Goal: Register for event/course

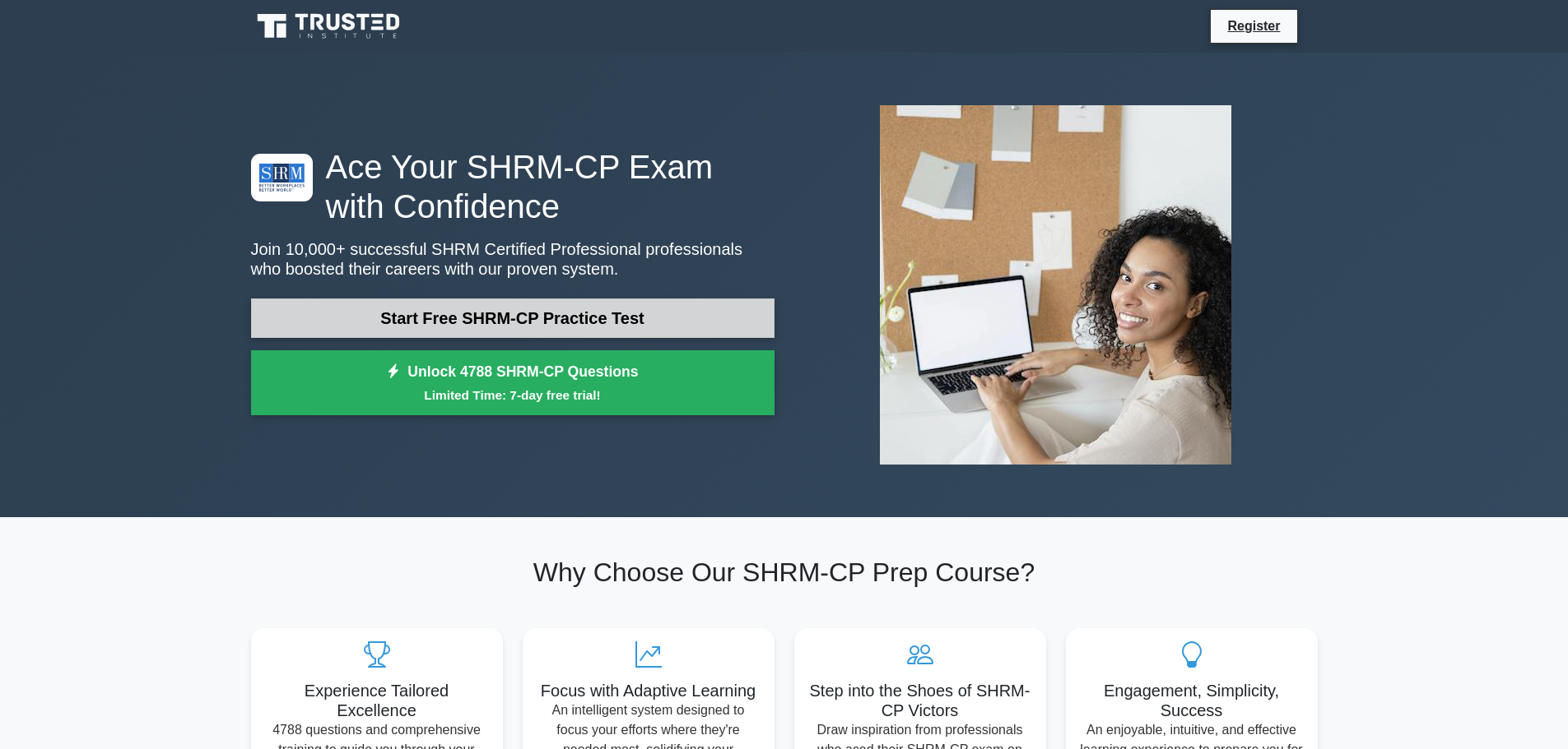
click at [538, 306] on link "Start Free SHRM-CP Practice Test" at bounding box center [513, 318] width 524 height 39
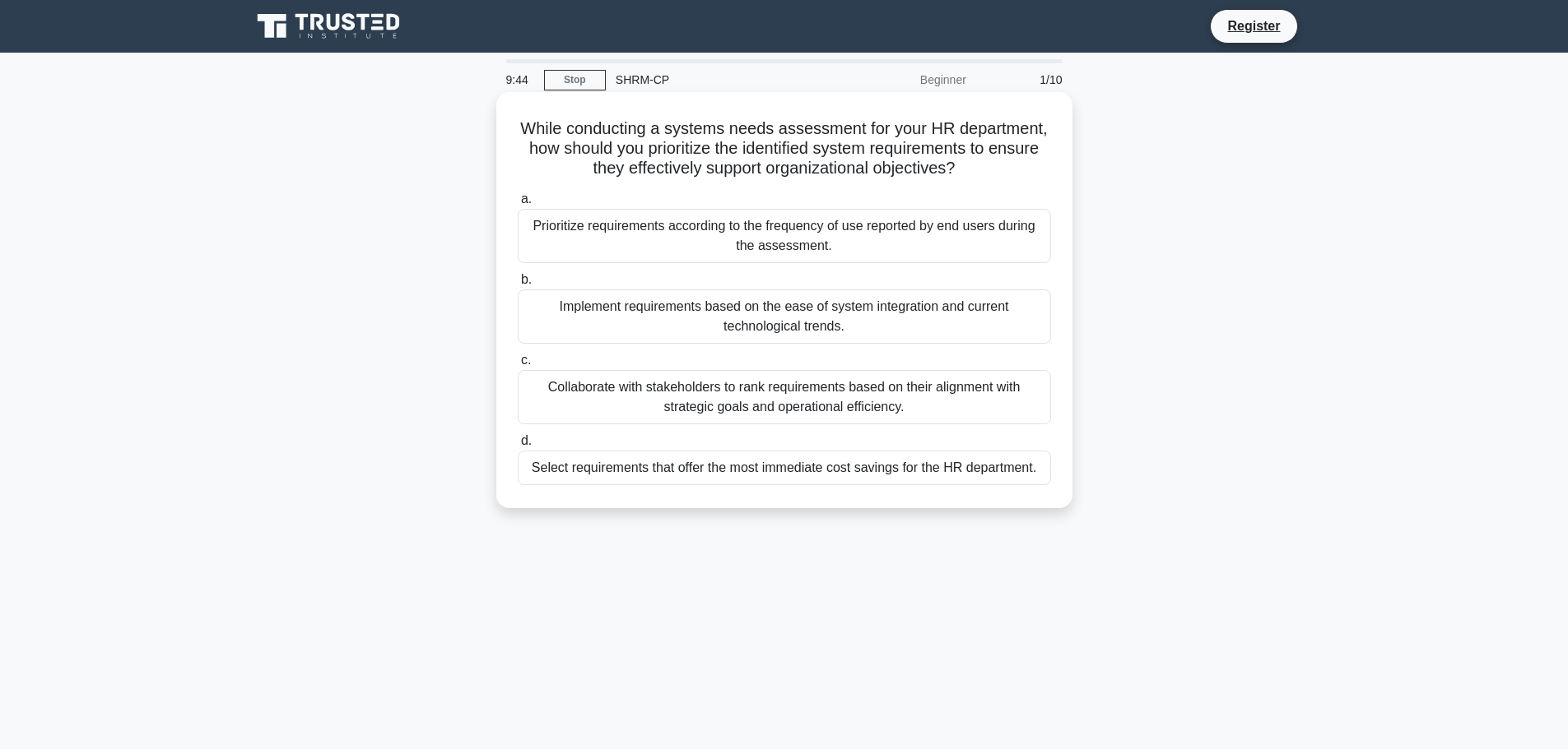
click at [956, 407] on div "Collaborate with stakeholders to rank requirements based on their alignment wit…" at bounding box center [784, 397] width 534 height 54
click at [518, 366] on input "c. Collaborate with stakeholders to rank requirements based on their alignment …" at bounding box center [518, 360] width 0 height 11
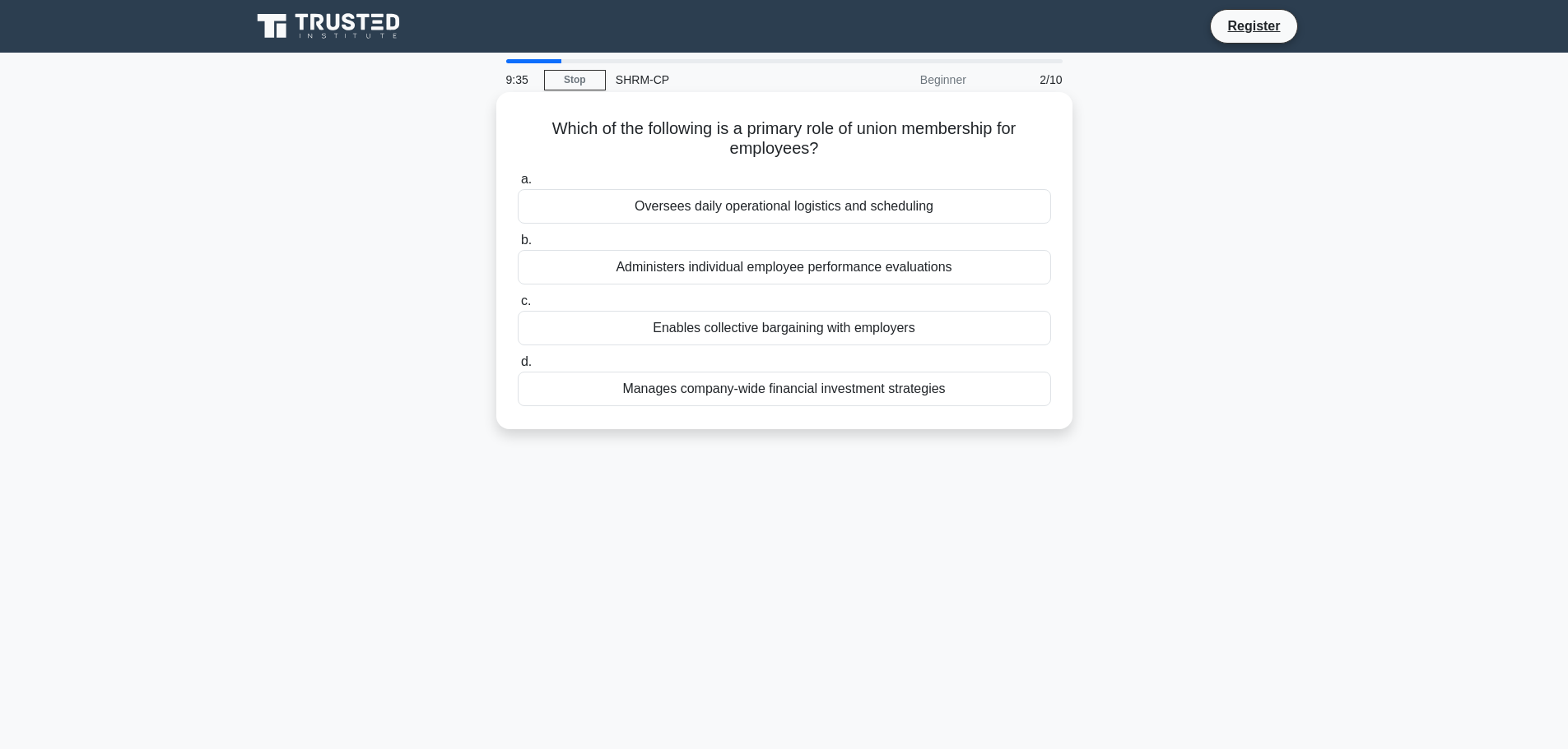
click at [951, 332] on div "Enables collective bargaining with employers" at bounding box center [784, 328] width 534 height 34
click at [518, 307] on input "c. Enables collective bargaining with employers" at bounding box center [518, 301] width 0 height 11
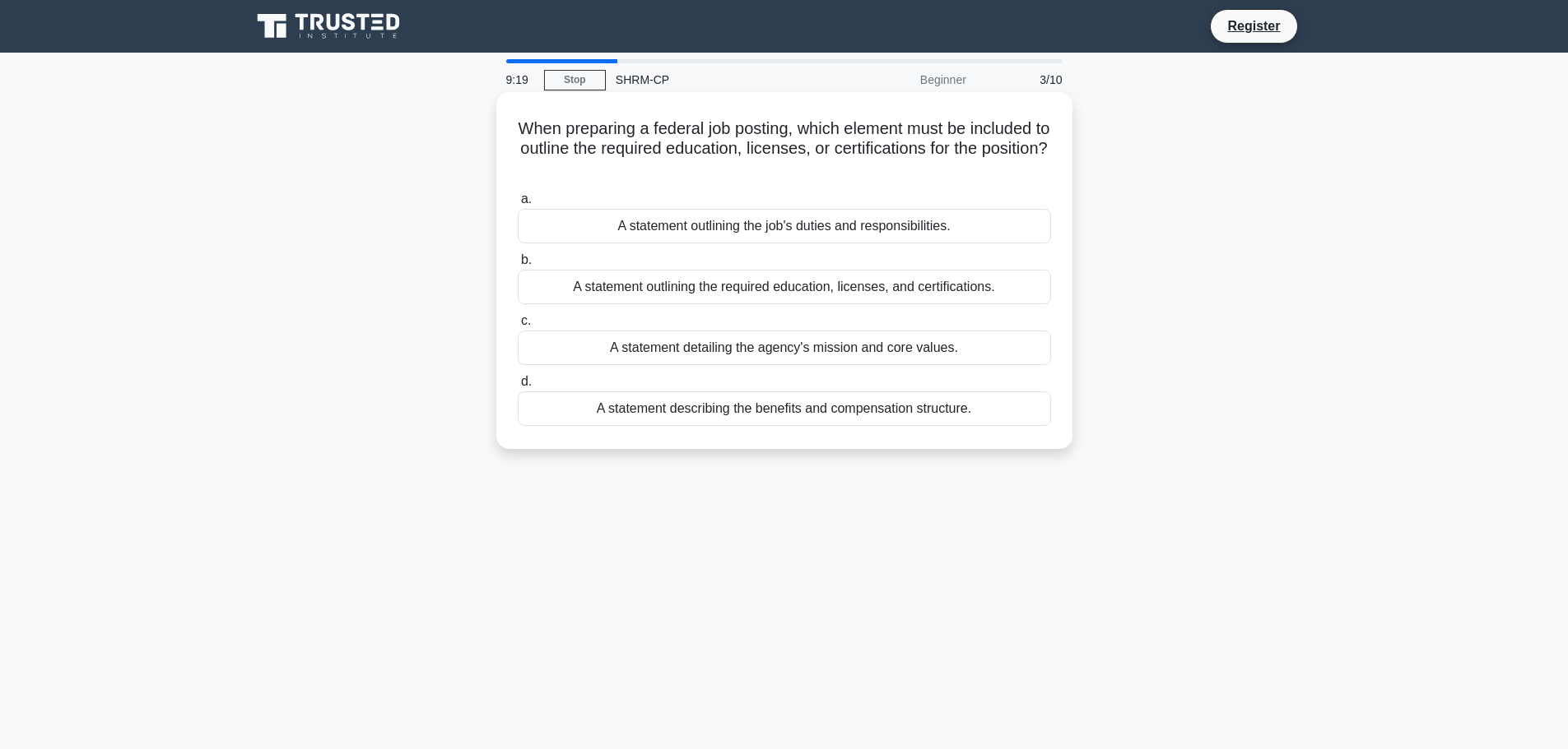
click at [1028, 286] on div "A statement outlining the required education, licenses, and certifications." at bounding box center [784, 287] width 534 height 34
click at [518, 266] on input "b. A statement outlining the required education, licenses, and certifications." at bounding box center [518, 260] width 0 height 11
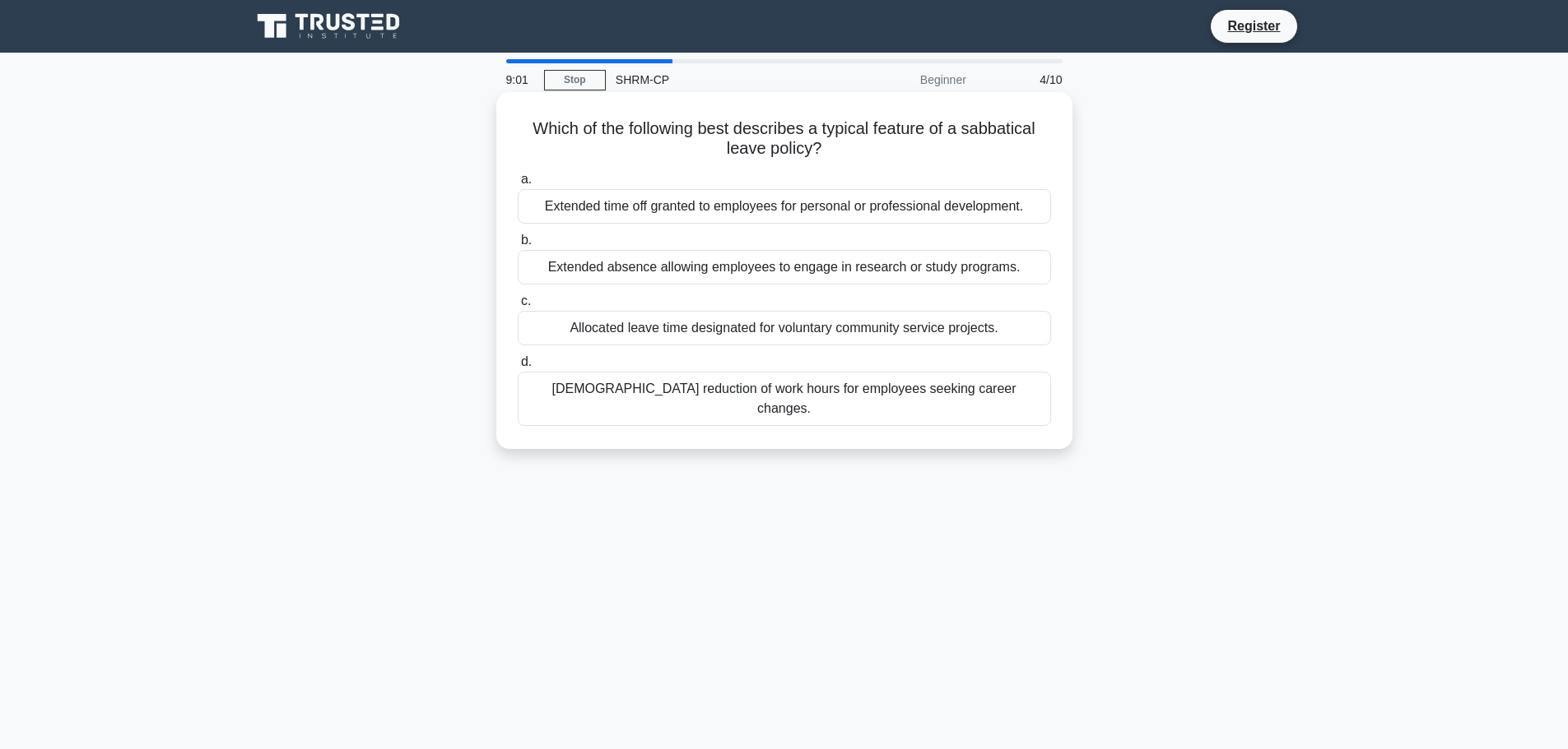
click at [873, 258] on div "Extended absence allowing employees to engage in research or study programs." at bounding box center [784, 267] width 534 height 34
click at [518, 246] on input "b. Extended absence allowing employees to engage in research or study programs." at bounding box center [518, 240] width 0 height 11
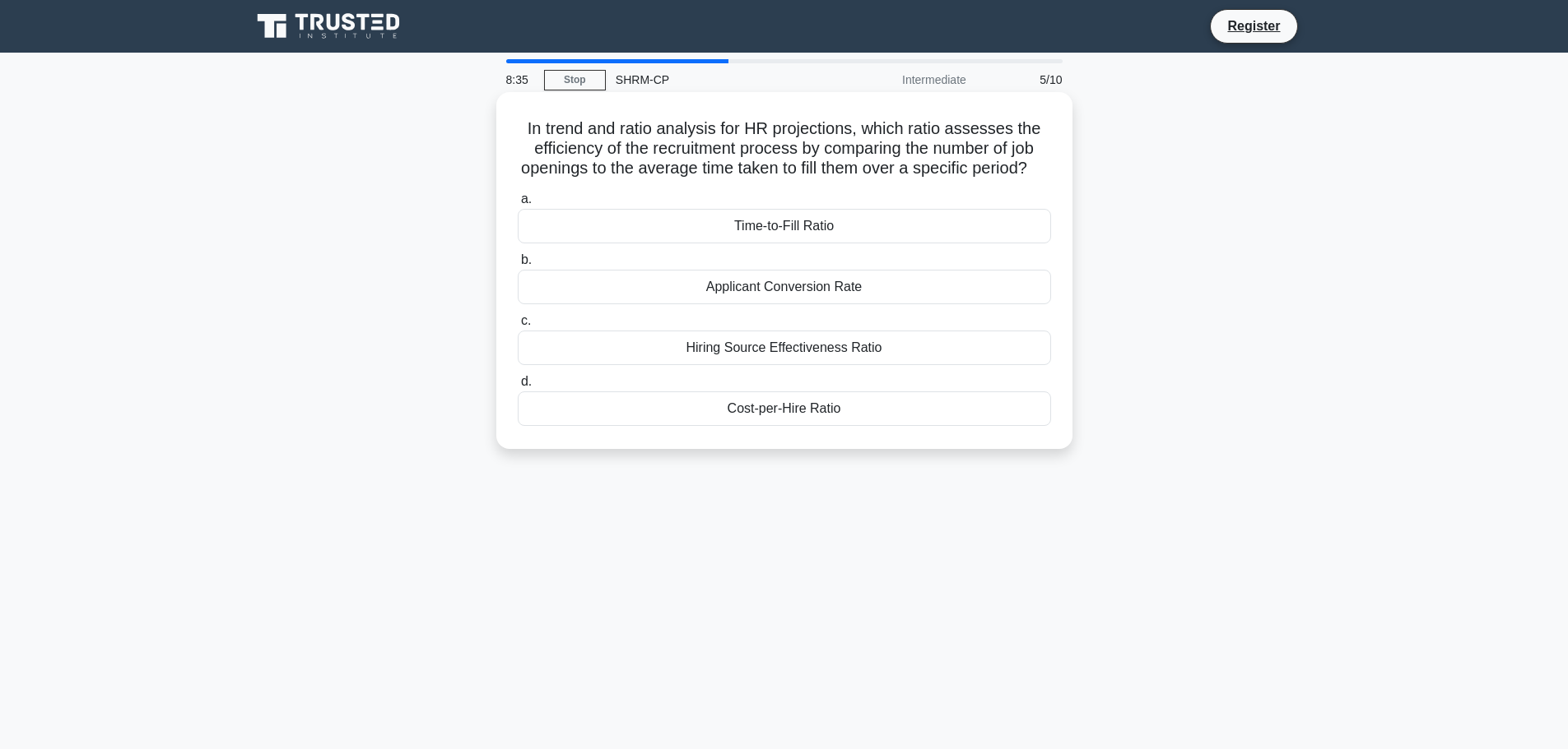
click at [910, 304] on div "Applicant Conversion Rate" at bounding box center [784, 287] width 534 height 34
click at [518, 266] on input "b. Applicant Conversion Rate" at bounding box center [518, 260] width 0 height 11
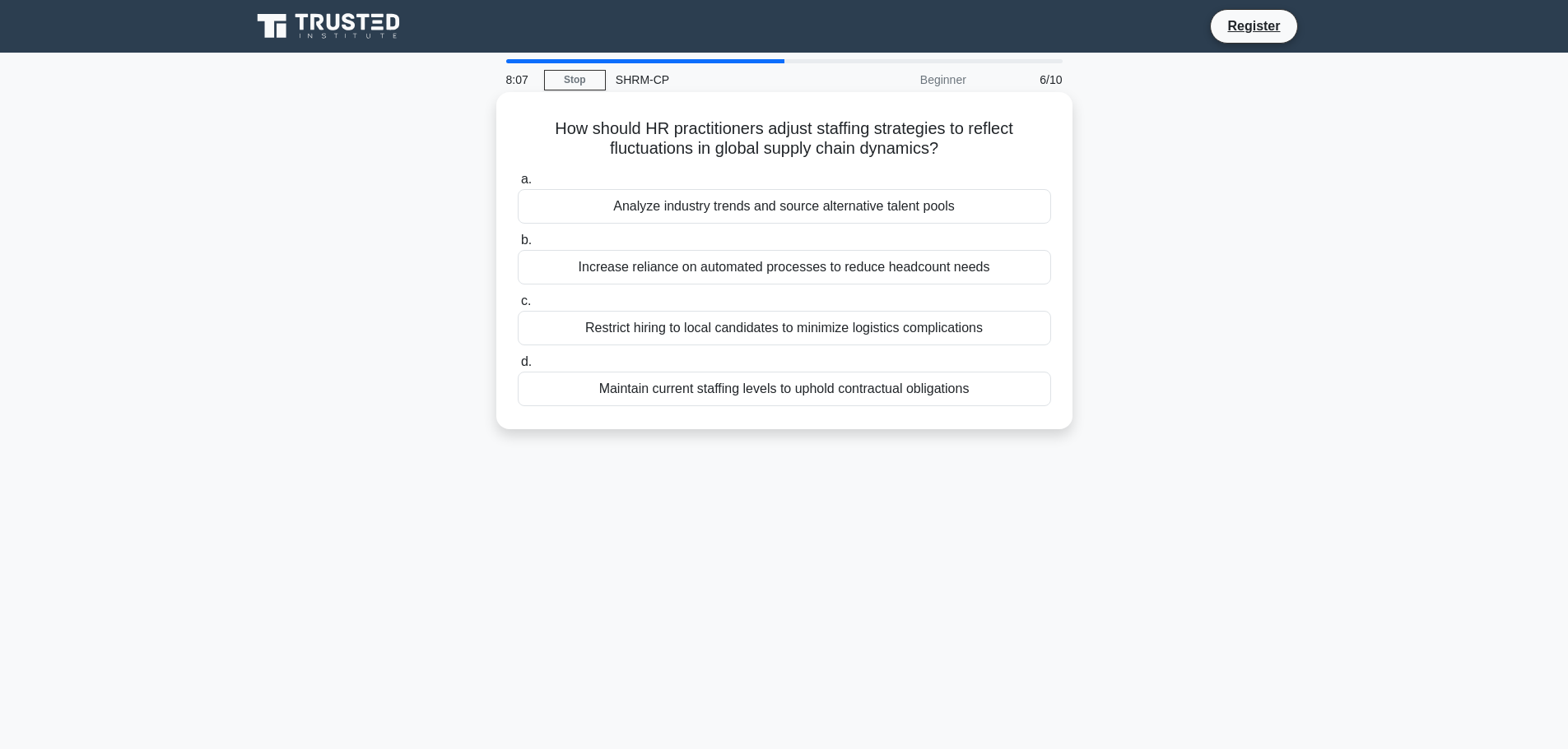
click at [1004, 201] on div "Analyze industry trends and source alternative talent pools" at bounding box center [784, 206] width 534 height 34
click at [518, 185] on input "a. Analyze industry trends and source alternative talent pools" at bounding box center [518, 180] width 0 height 11
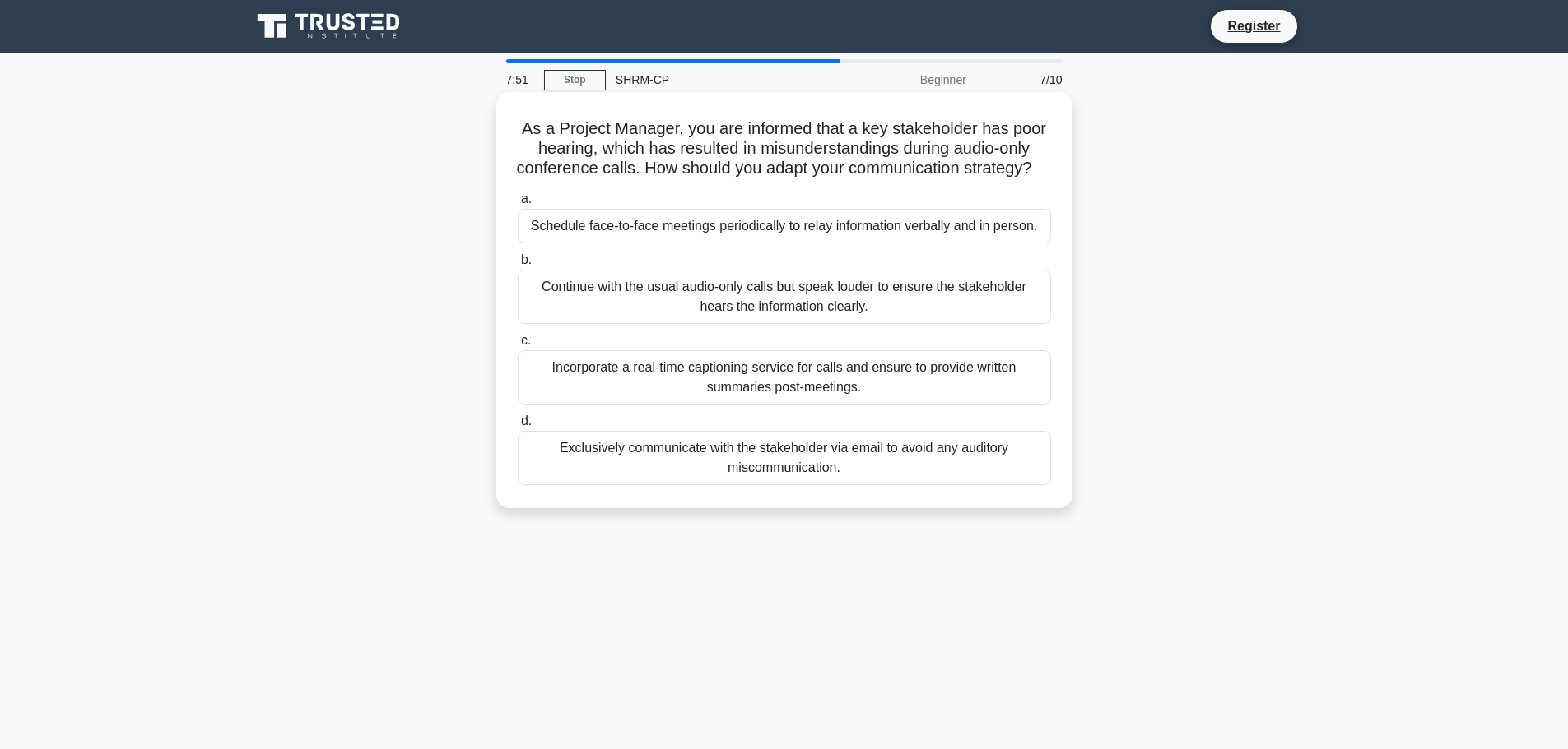
click at [924, 405] on div "Incorporate a real-time captioning service for calls and ensure to provide writ…" at bounding box center [784, 377] width 534 height 54
click at [518, 346] on input "c. Incorporate a real-time captioning service for calls and ensure to provide w…" at bounding box center [518, 340] width 0 height 11
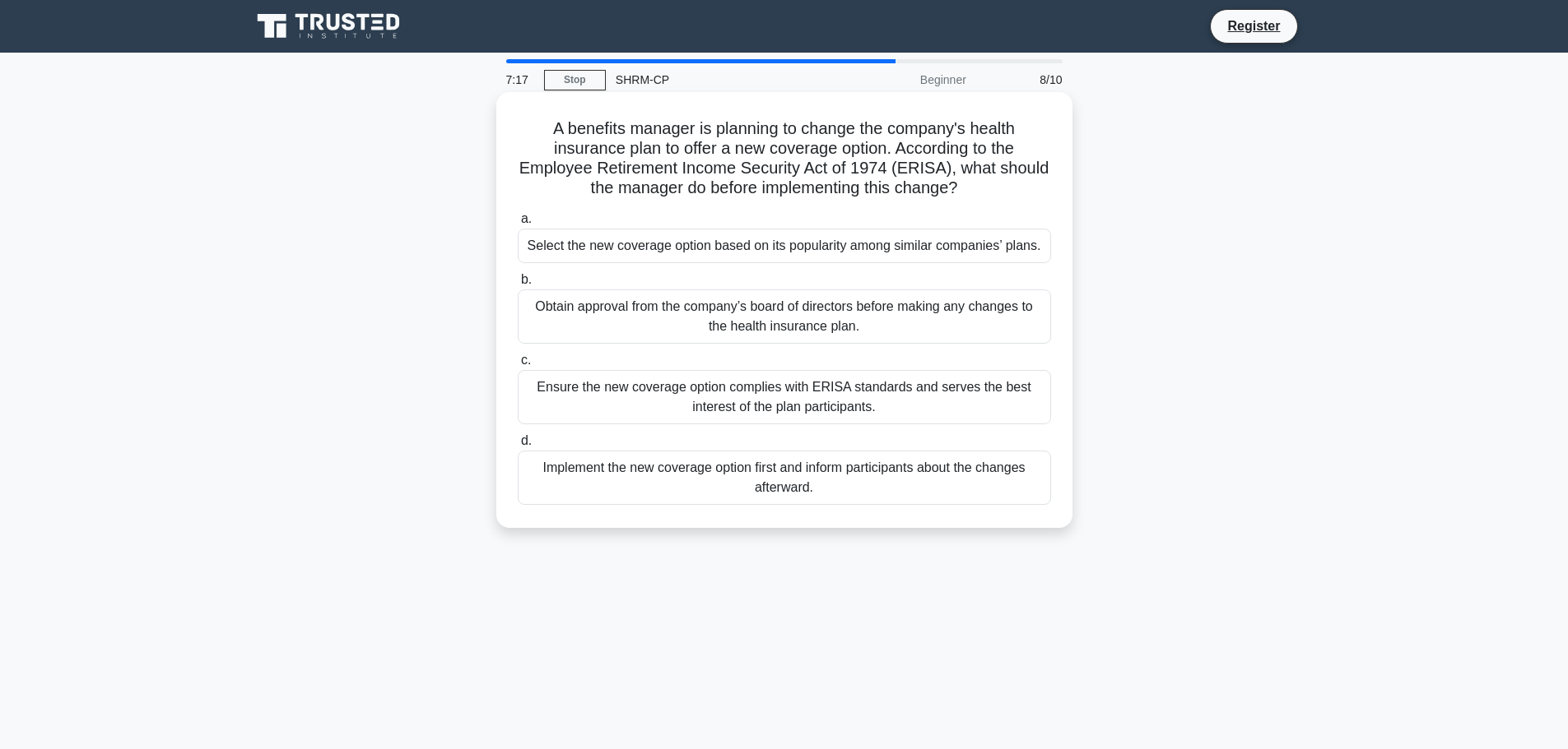
click at [952, 397] on div "Ensure the new coverage option complies with ERISA standards and serves the bes…" at bounding box center [784, 397] width 534 height 54
click at [518, 366] on input "c. Ensure the new coverage option complies with ERISA standards and serves the …" at bounding box center [518, 360] width 0 height 11
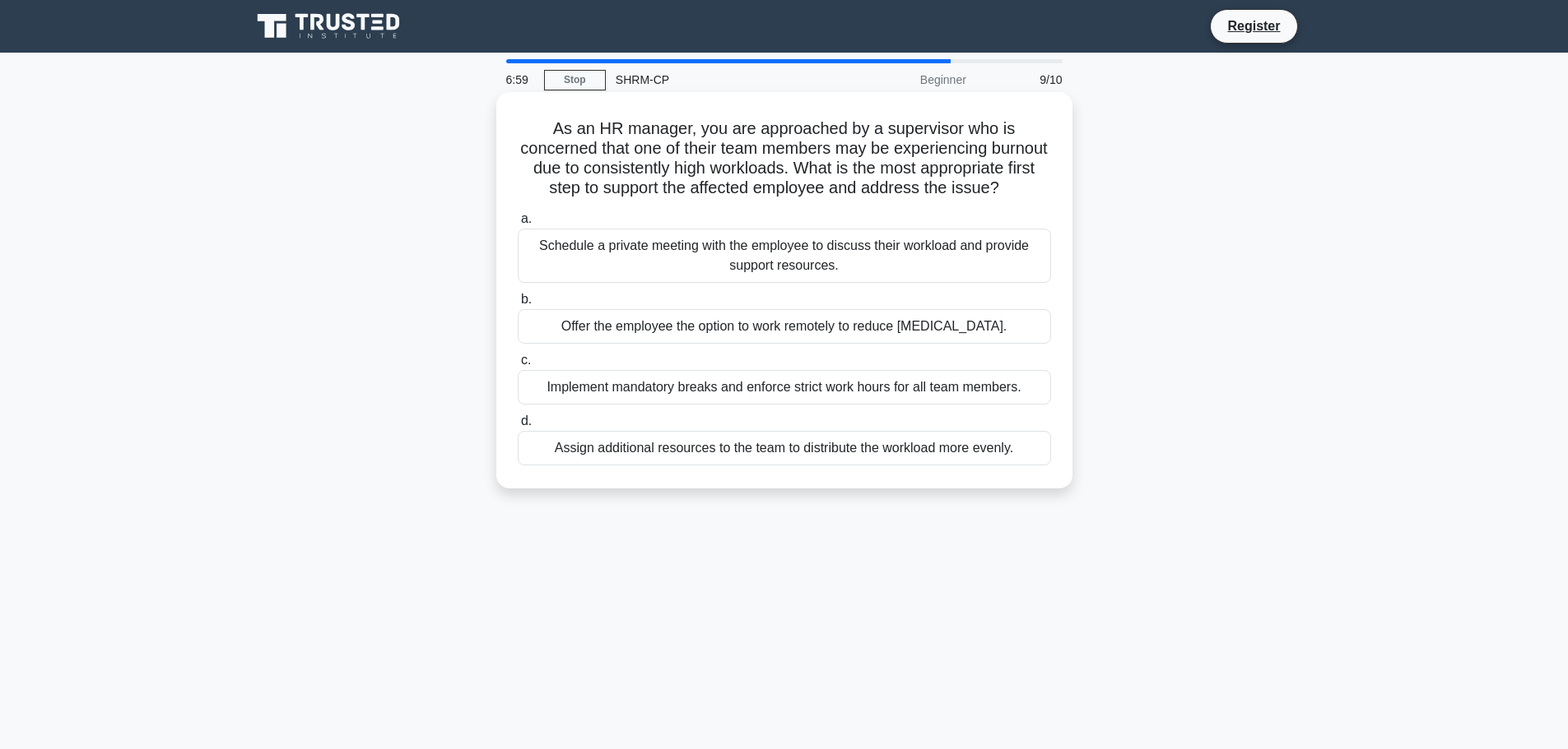
click at [877, 283] on div "Schedule a private meeting with the employee to discuss their workload and prov…" at bounding box center [784, 256] width 534 height 54
click at [518, 225] on input "a. Schedule a private meeting with the employee to discuss their workload and p…" at bounding box center [518, 219] width 0 height 11
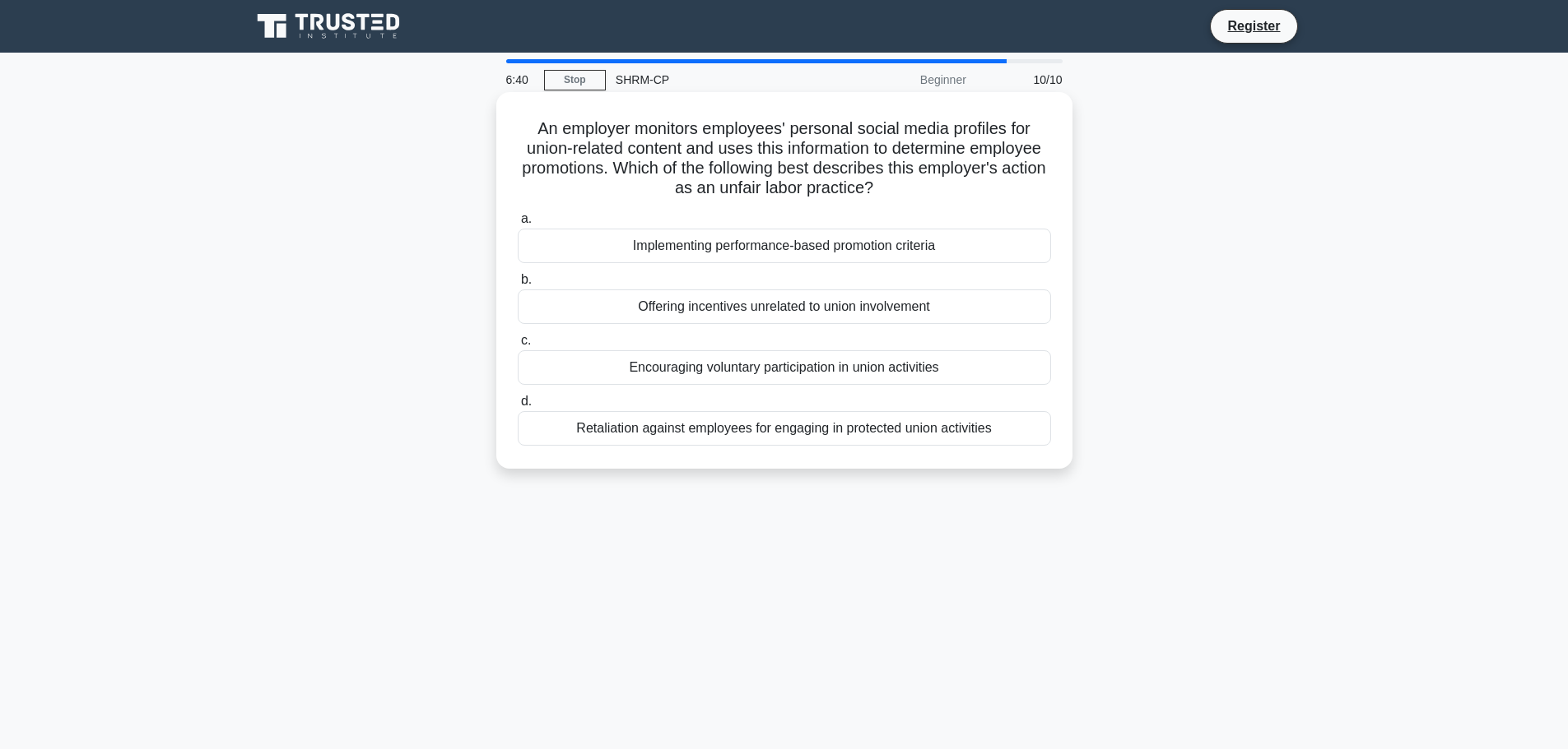
click at [886, 437] on div "Retaliation against employees for engaging in protected union activities" at bounding box center [784, 428] width 534 height 34
click at [518, 407] on input "d. Retaliation against employees for engaging in protected union activities" at bounding box center [518, 401] width 0 height 11
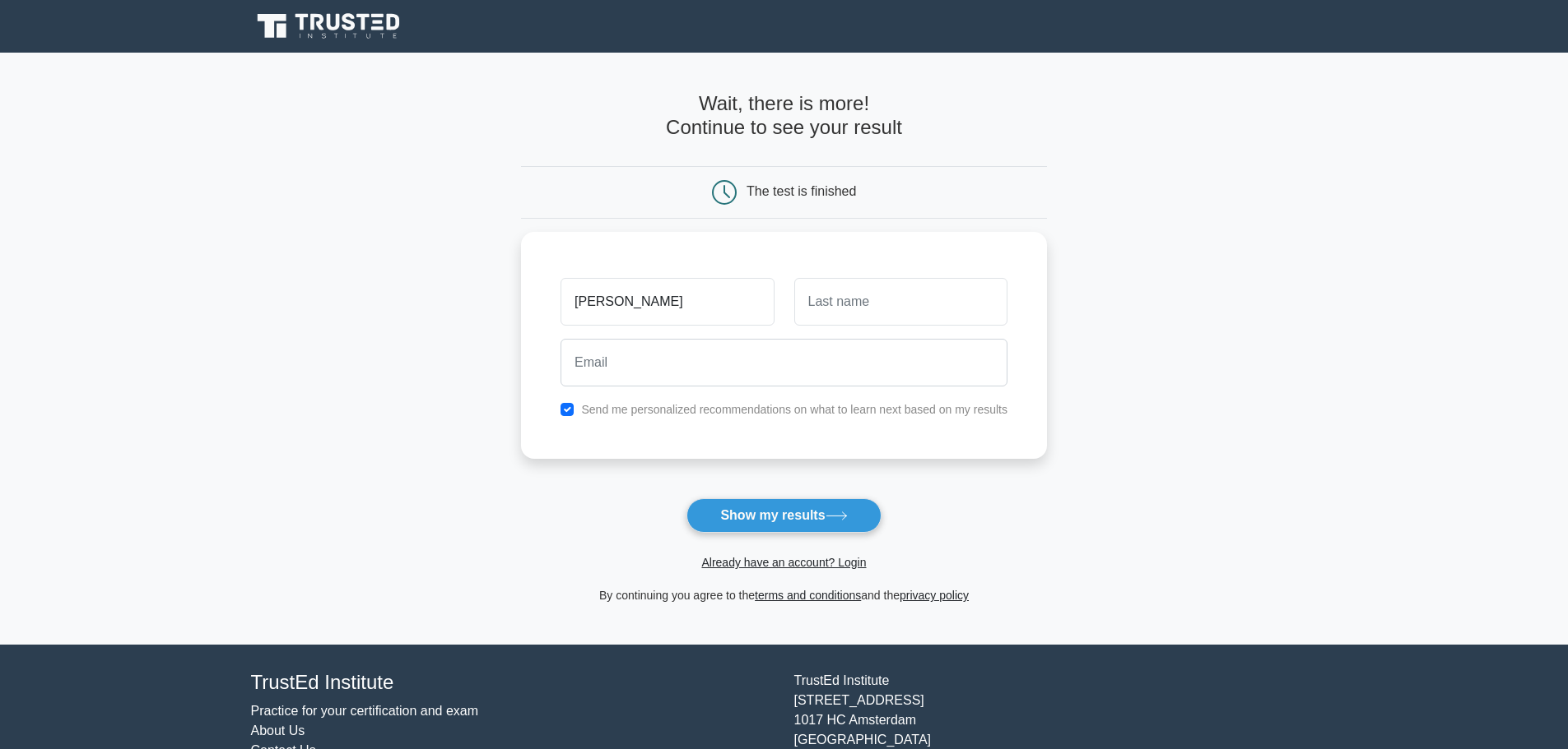
type input "[PERSON_NAME]"
type input "Freve"
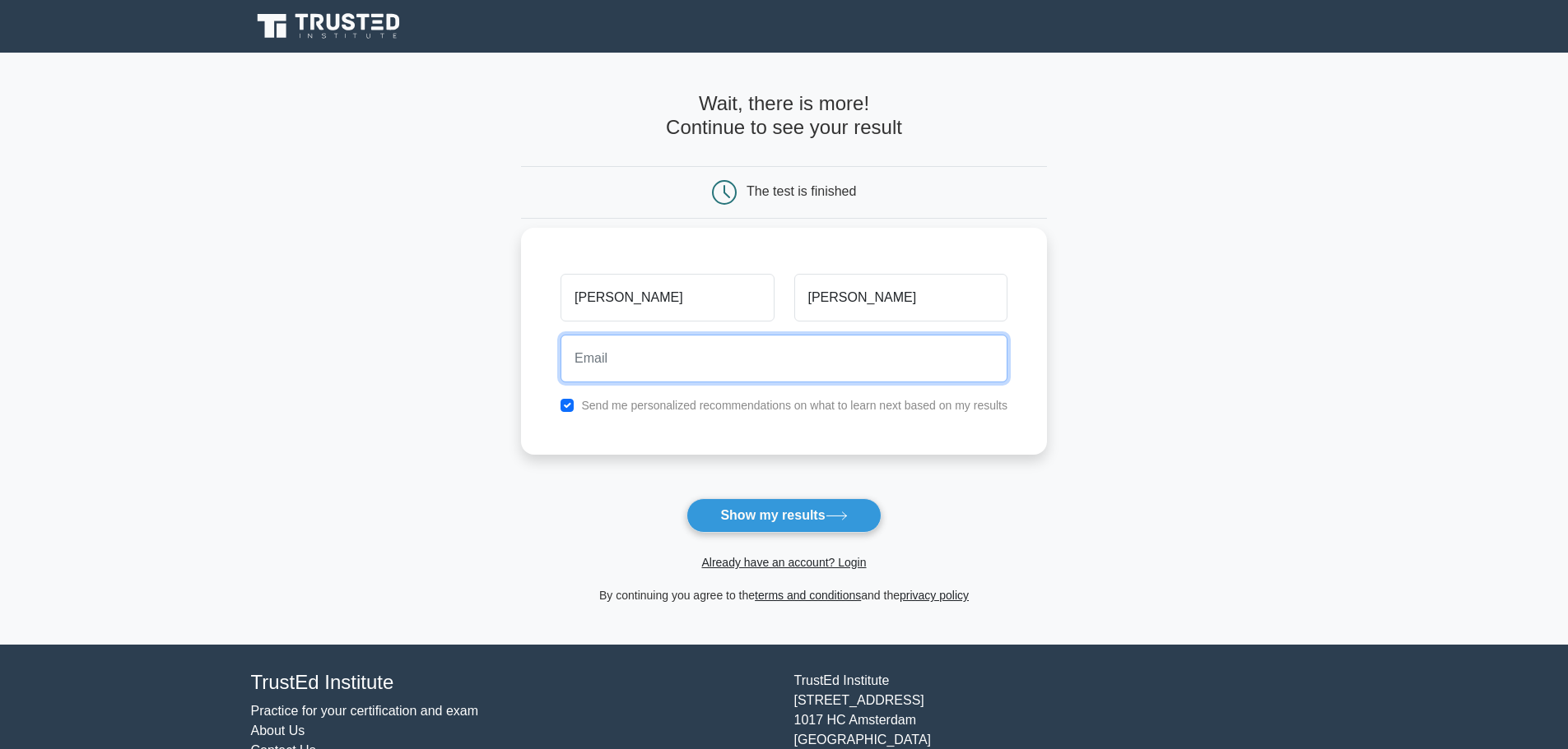
click at [704, 344] on input "email" at bounding box center [784, 359] width 447 height 48
paste input "rbndybkivxhkvslnqe@nespj.com"
type input "rbndybkivxhkvslnqe@nespj.com"
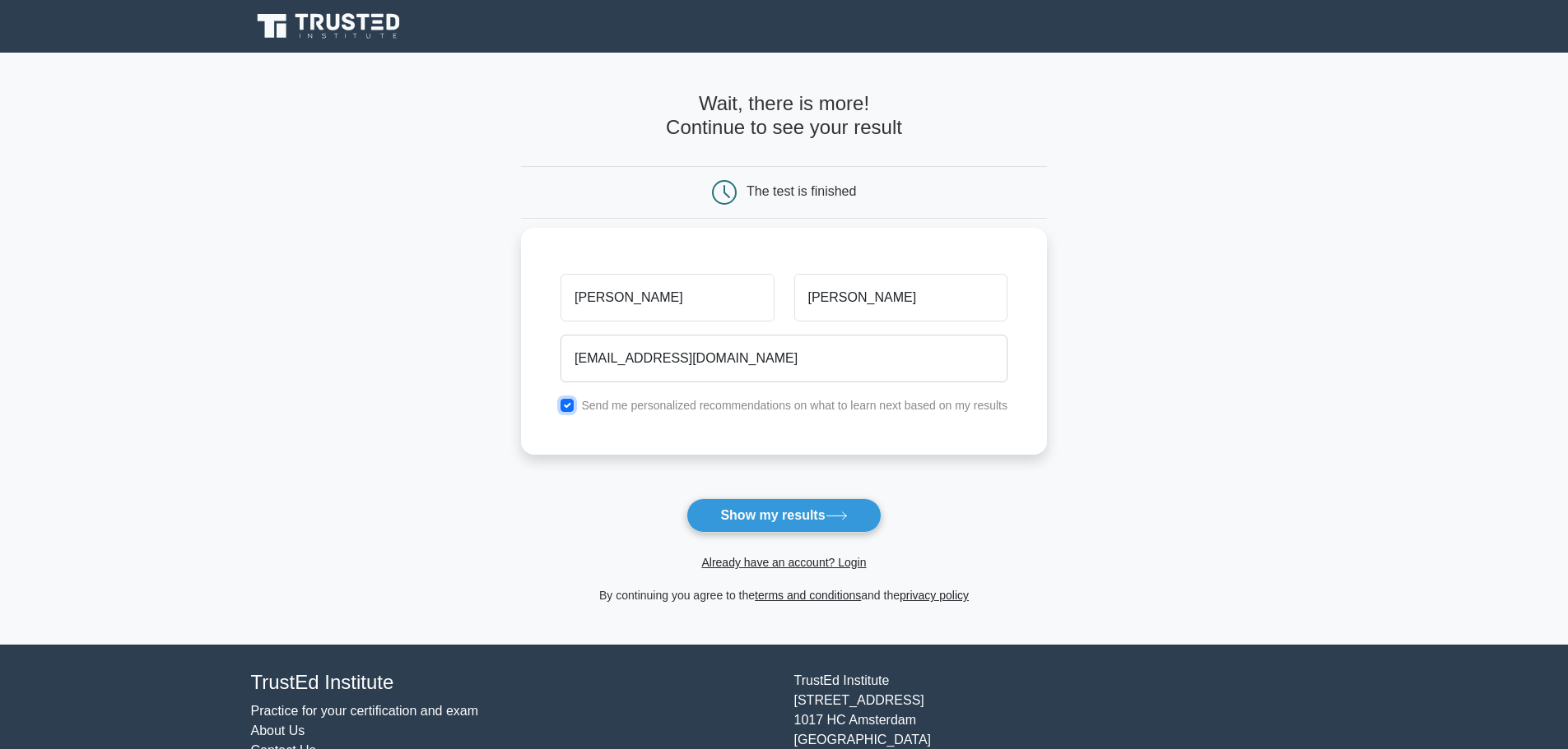
click at [569, 406] on input "checkbox" at bounding box center [567, 405] width 13 height 13
checkbox input "false"
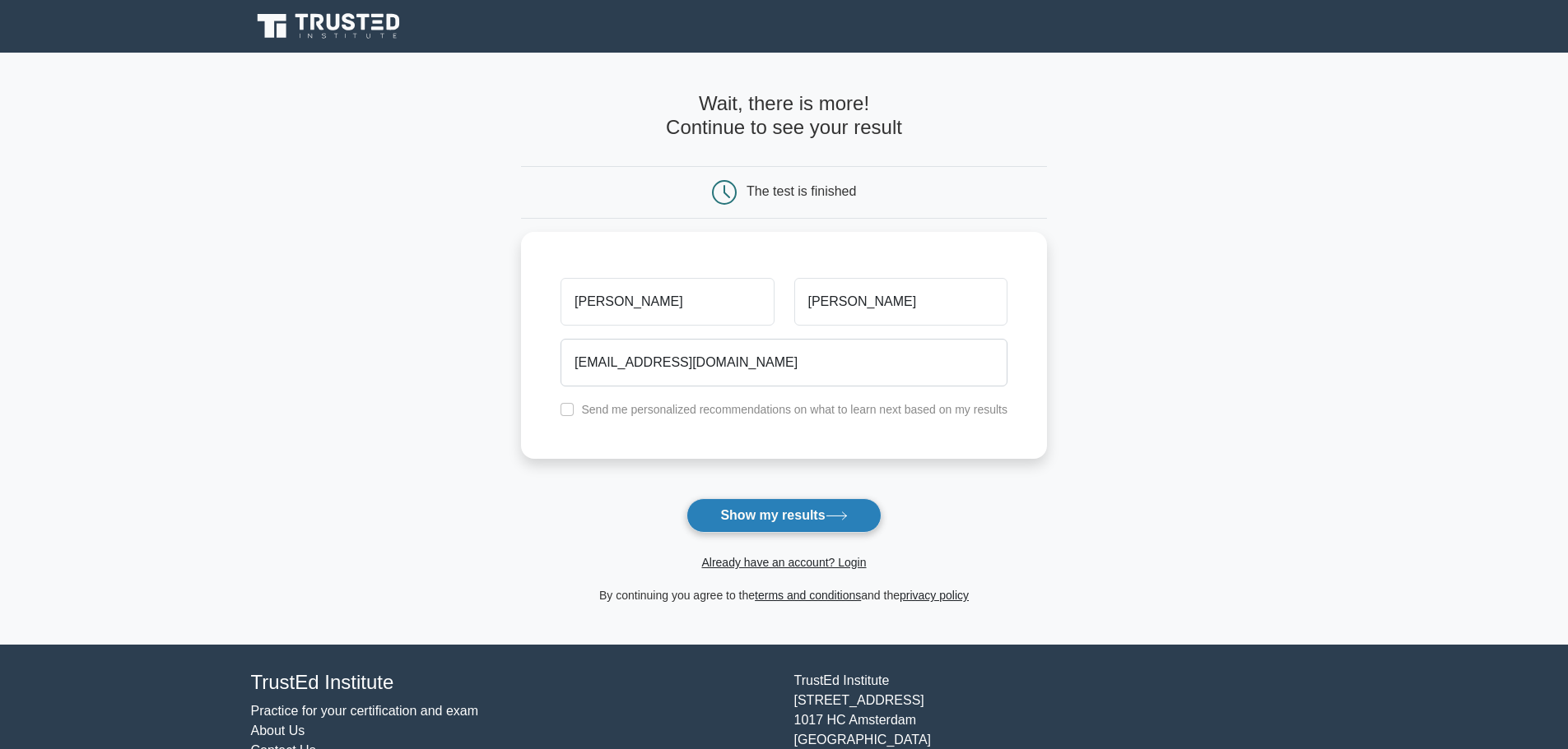
click at [793, 510] on button "Show my results" at bounding box center [784, 515] width 194 height 34
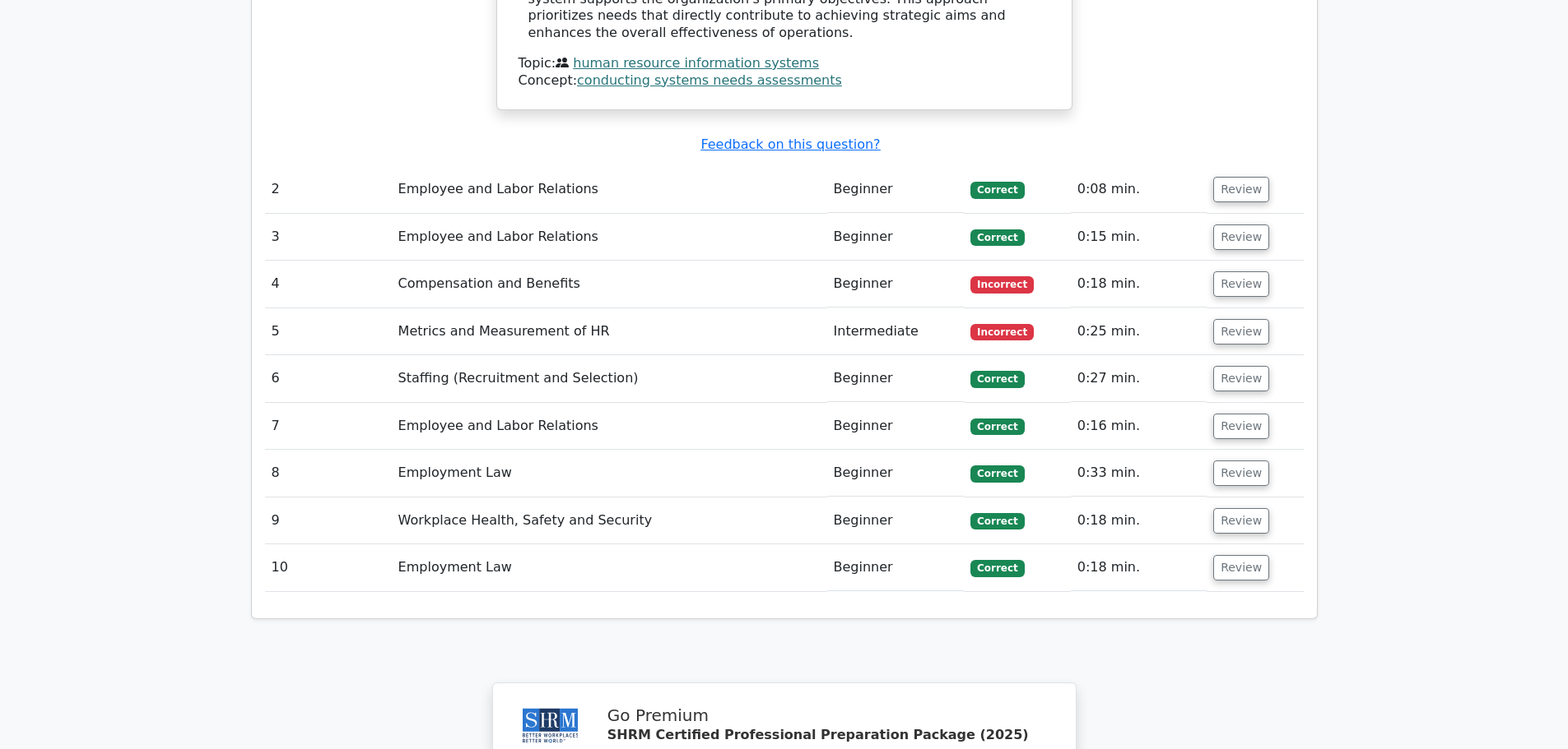
scroll to position [1892, 0]
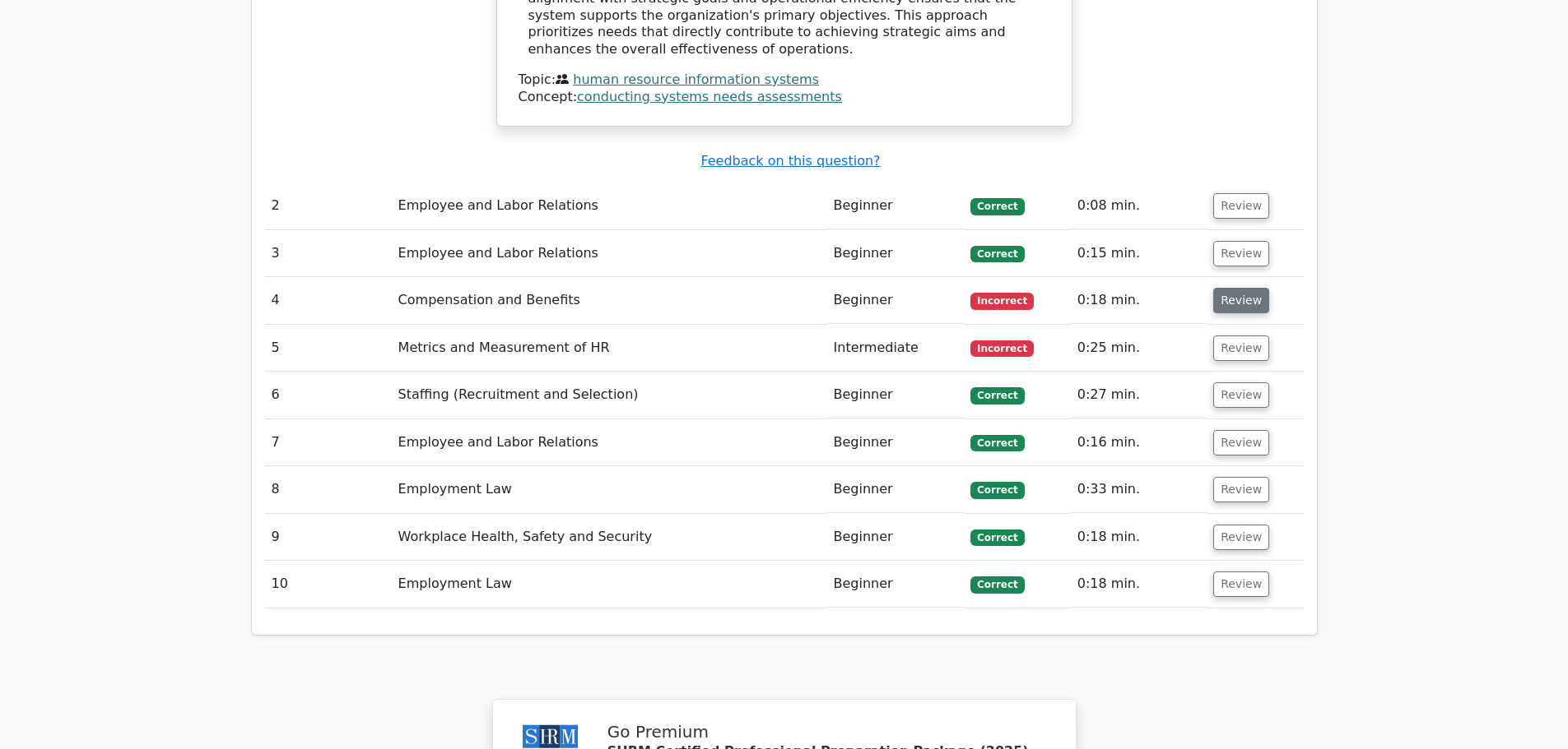
click at [1228, 288] on button "Review" at bounding box center [1240, 300] width 56 height 26
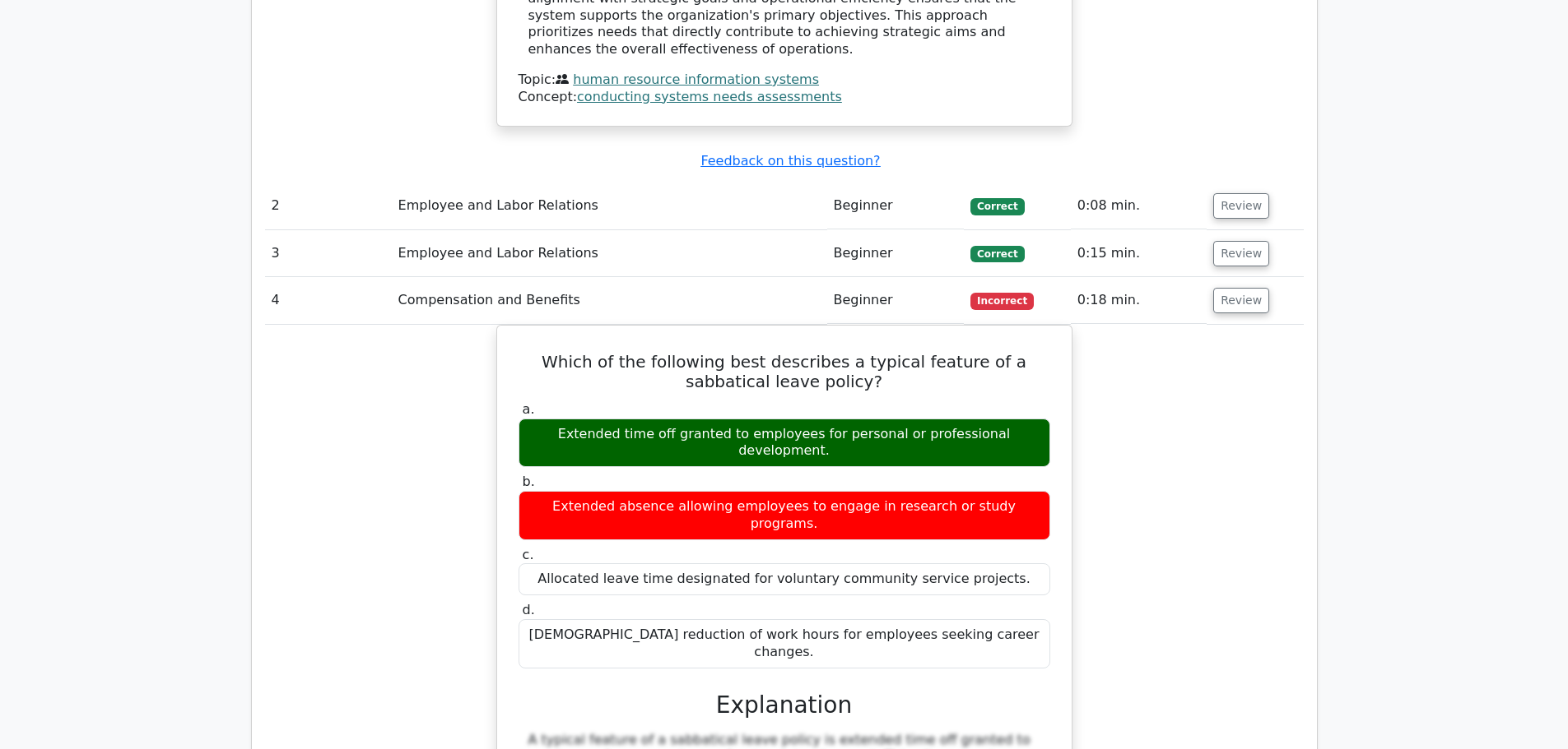
scroll to position [2303, 0]
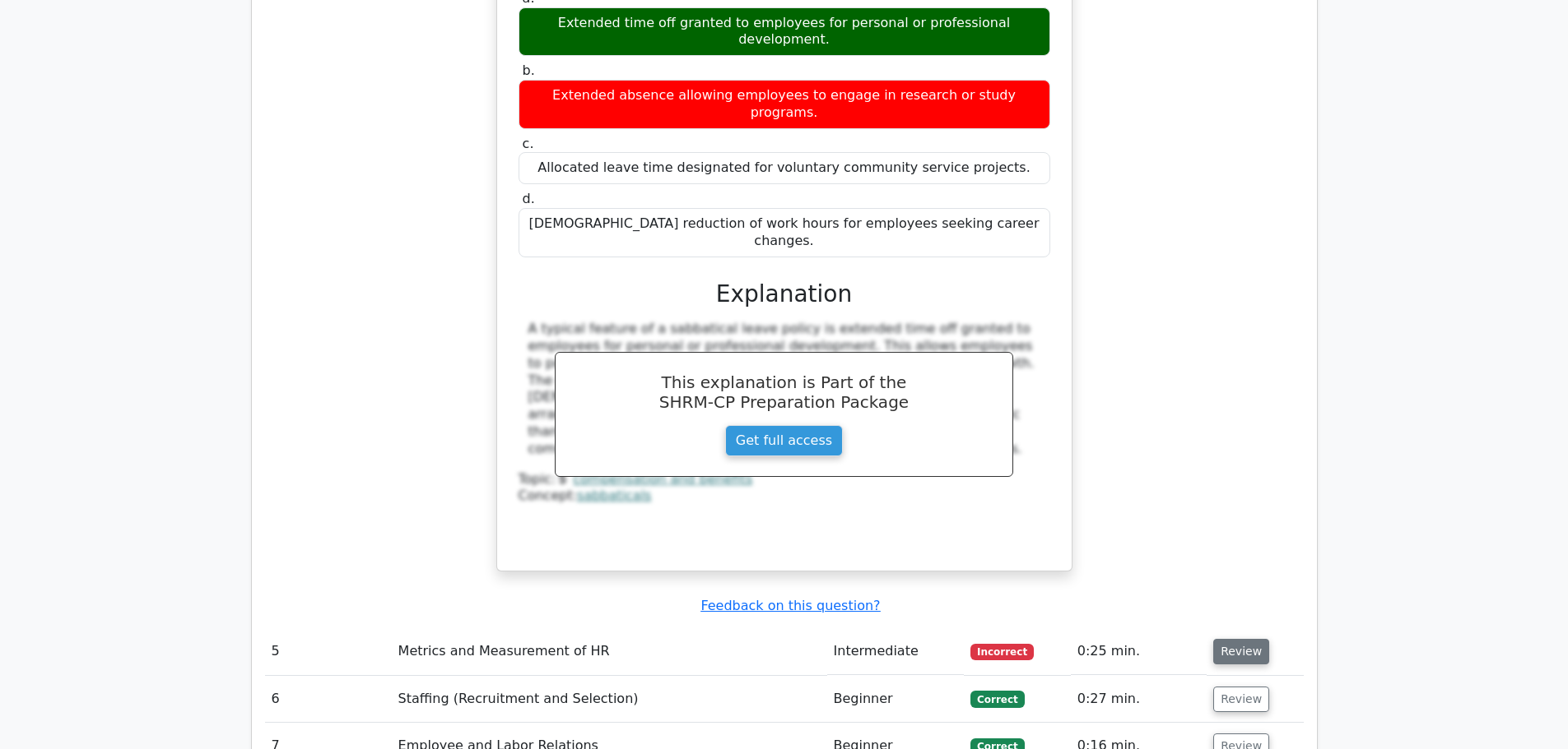
click at [1239, 639] on button "Review" at bounding box center [1240, 652] width 56 height 26
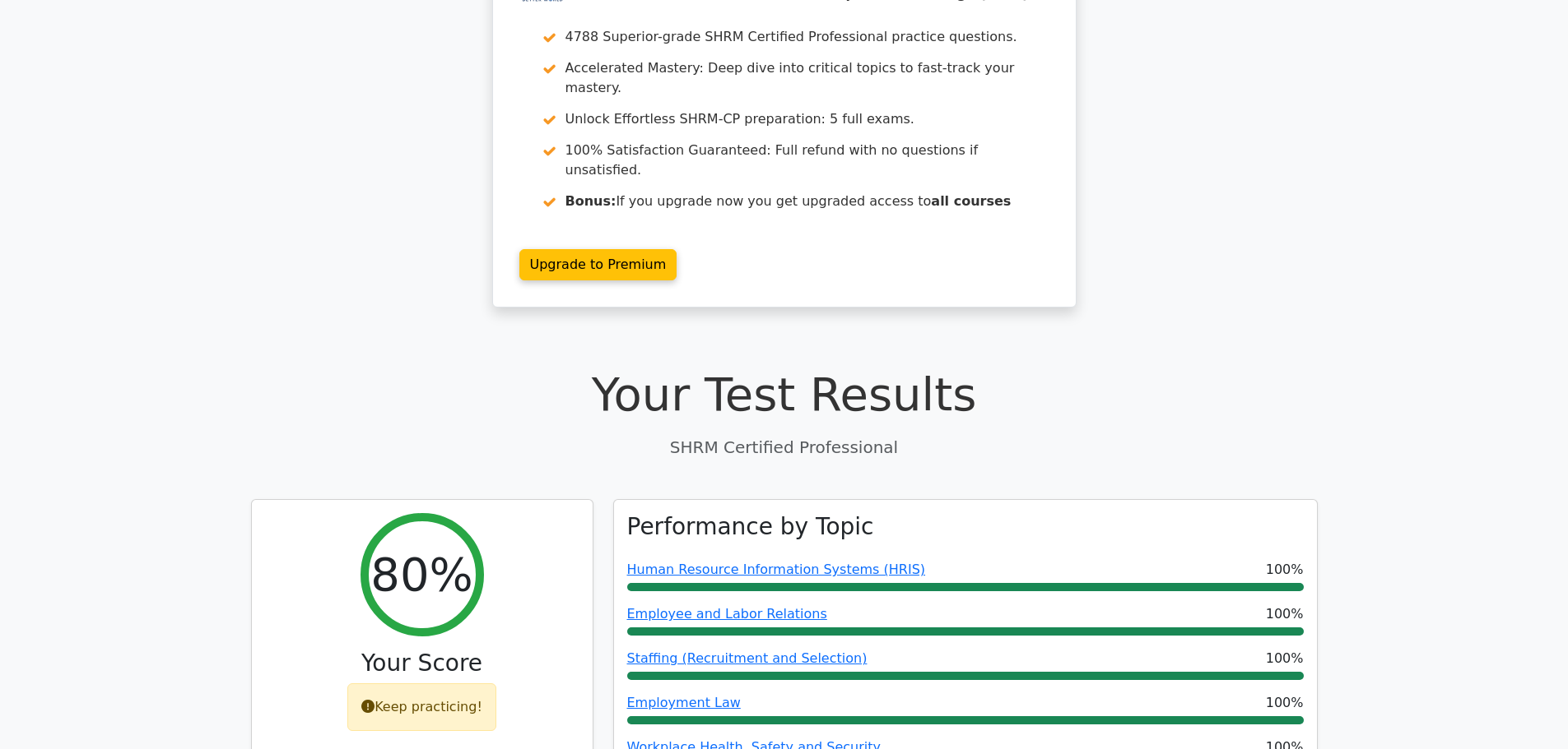
scroll to position [0, 0]
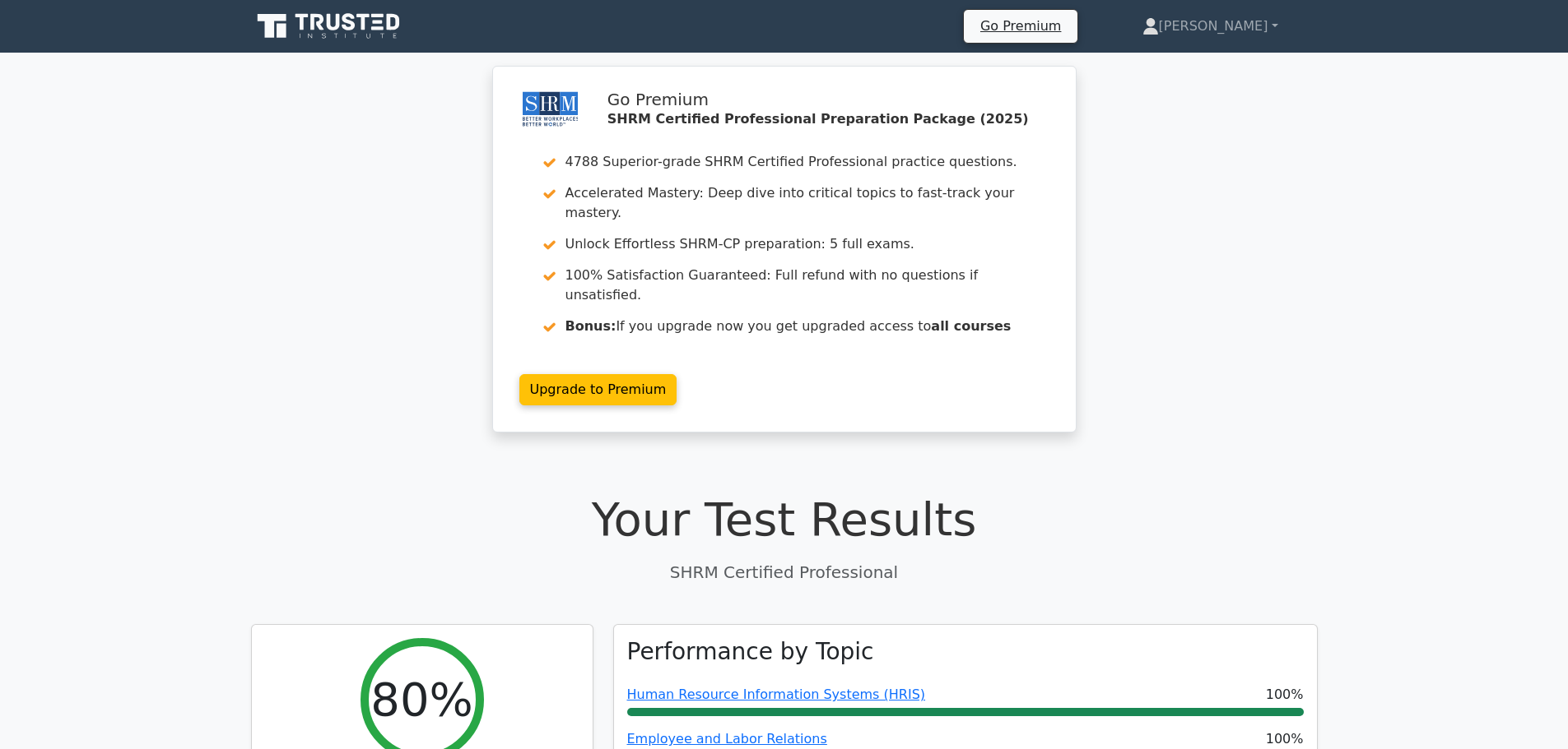
click at [336, 13] on icon at bounding box center [329, 26] width 158 height 31
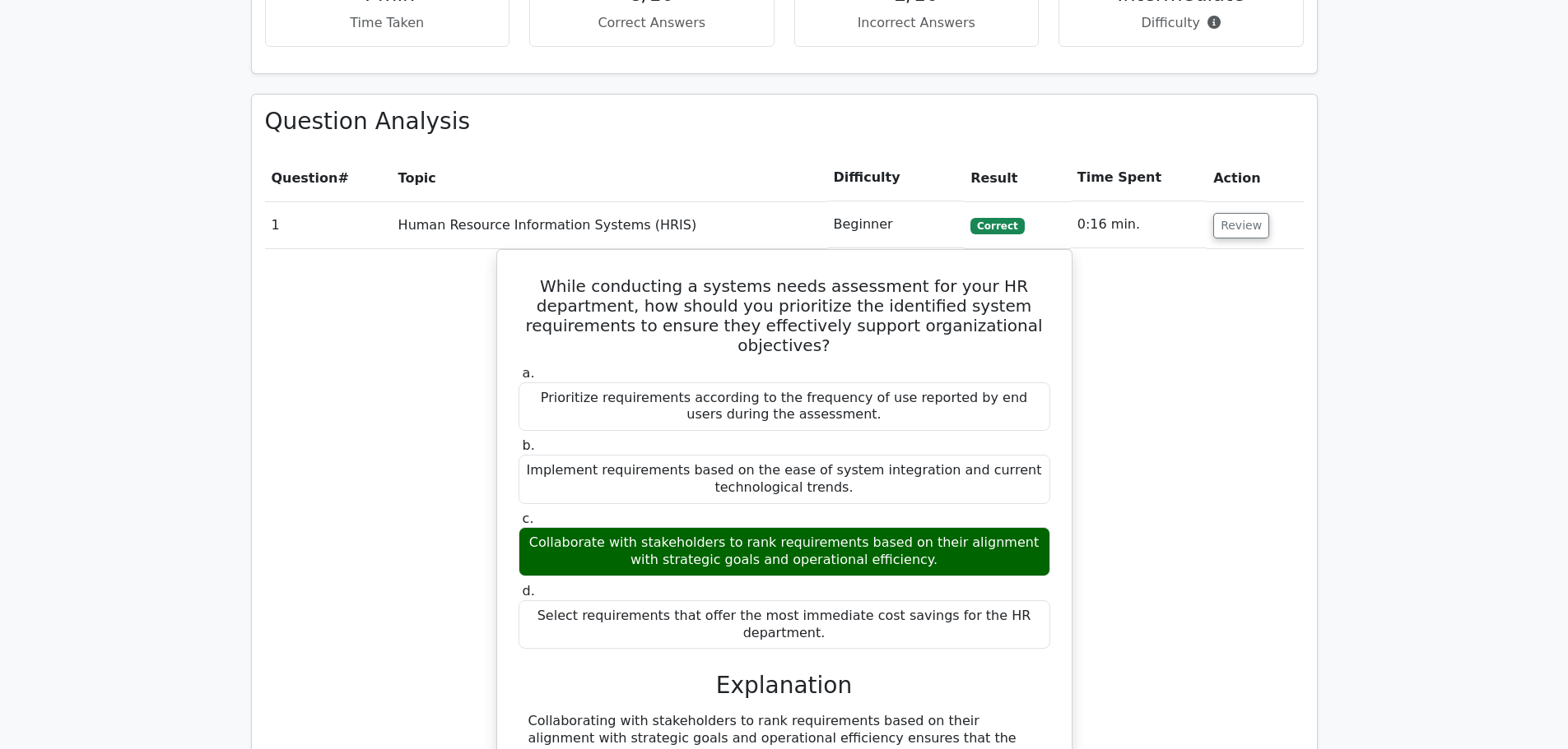
scroll to position [1480, 0]
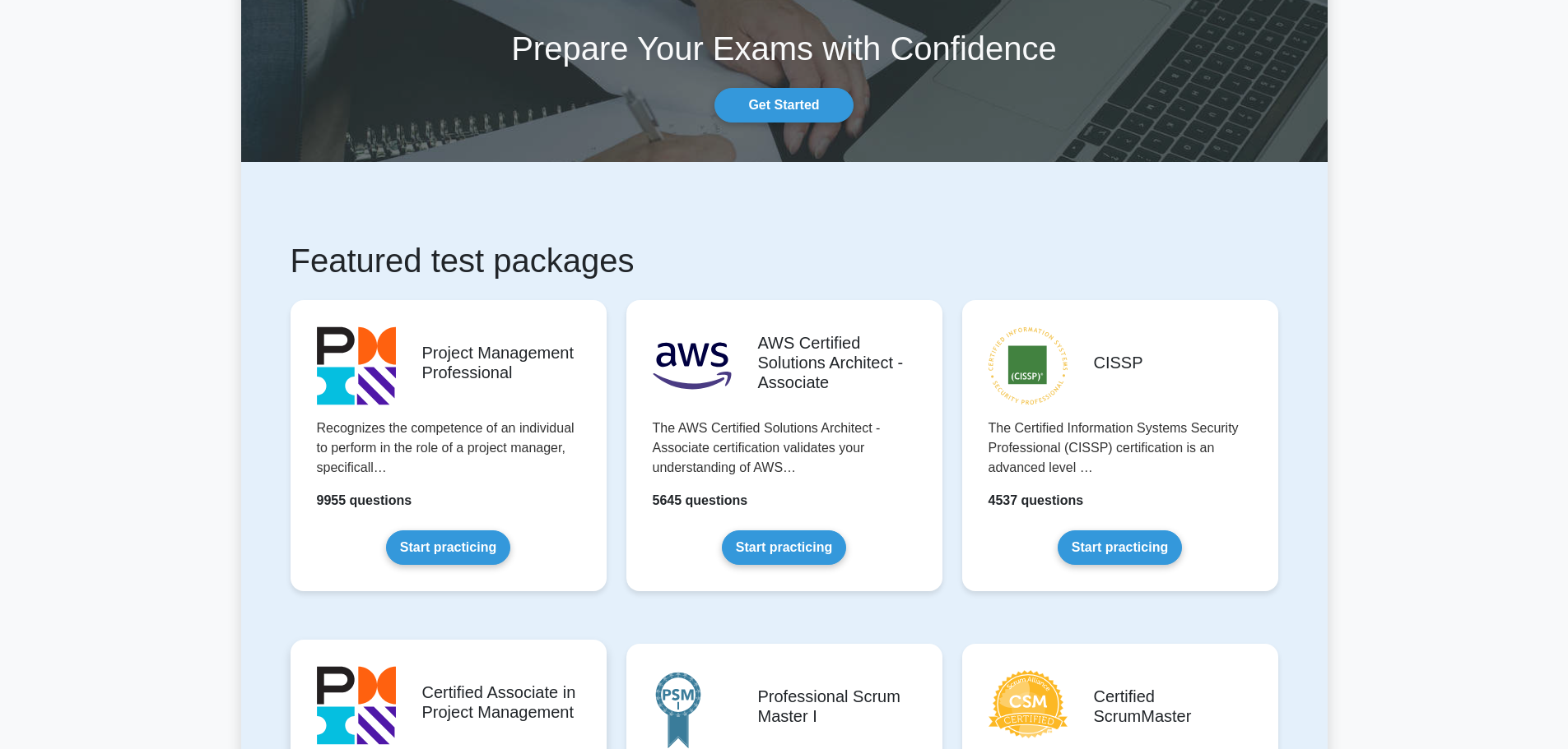
scroll to position [493, 0]
